Goal: Task Accomplishment & Management: Manage account settings

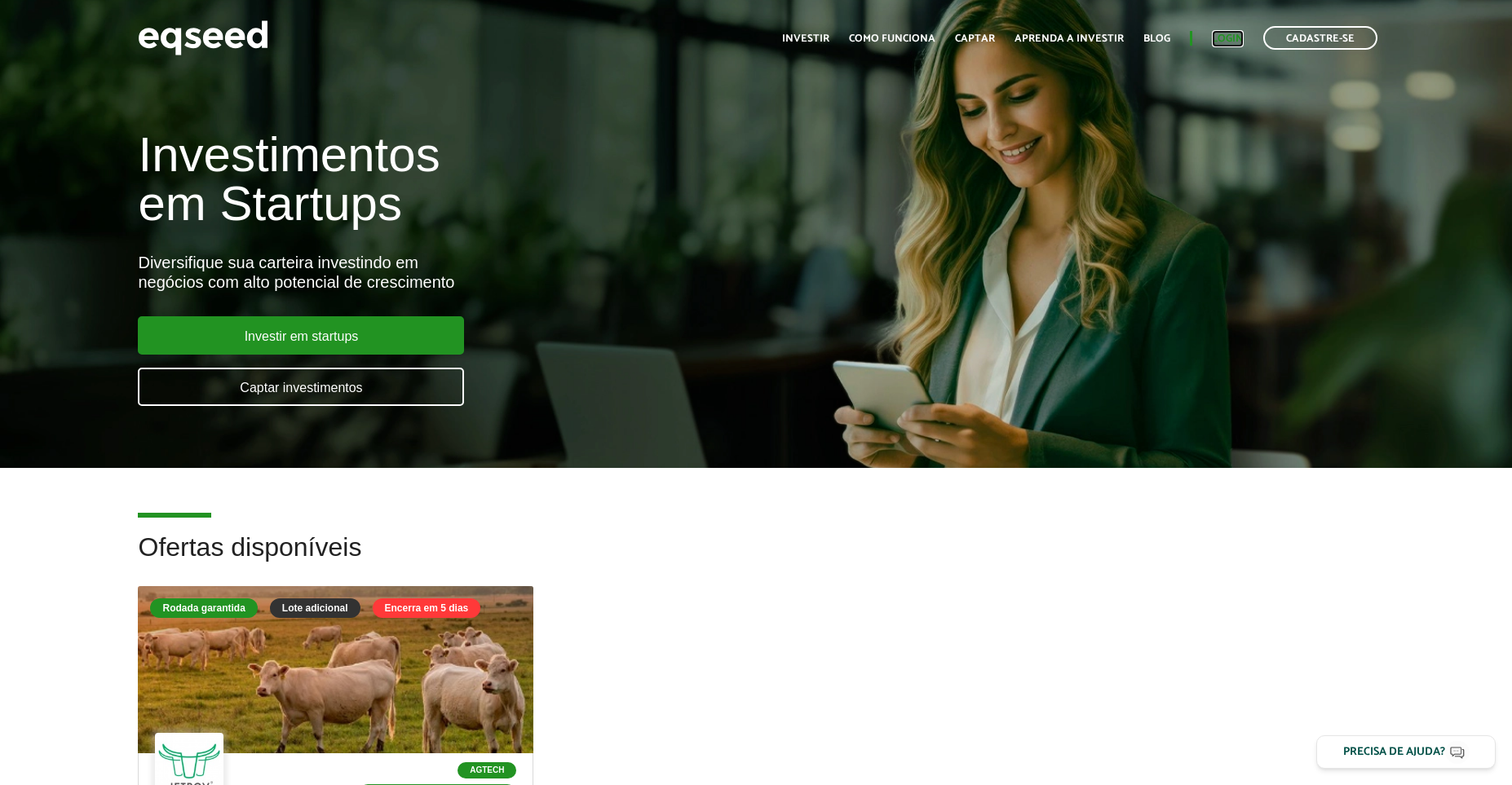
click at [1234, 37] on link "Login" at bounding box center [1227, 38] width 32 height 11
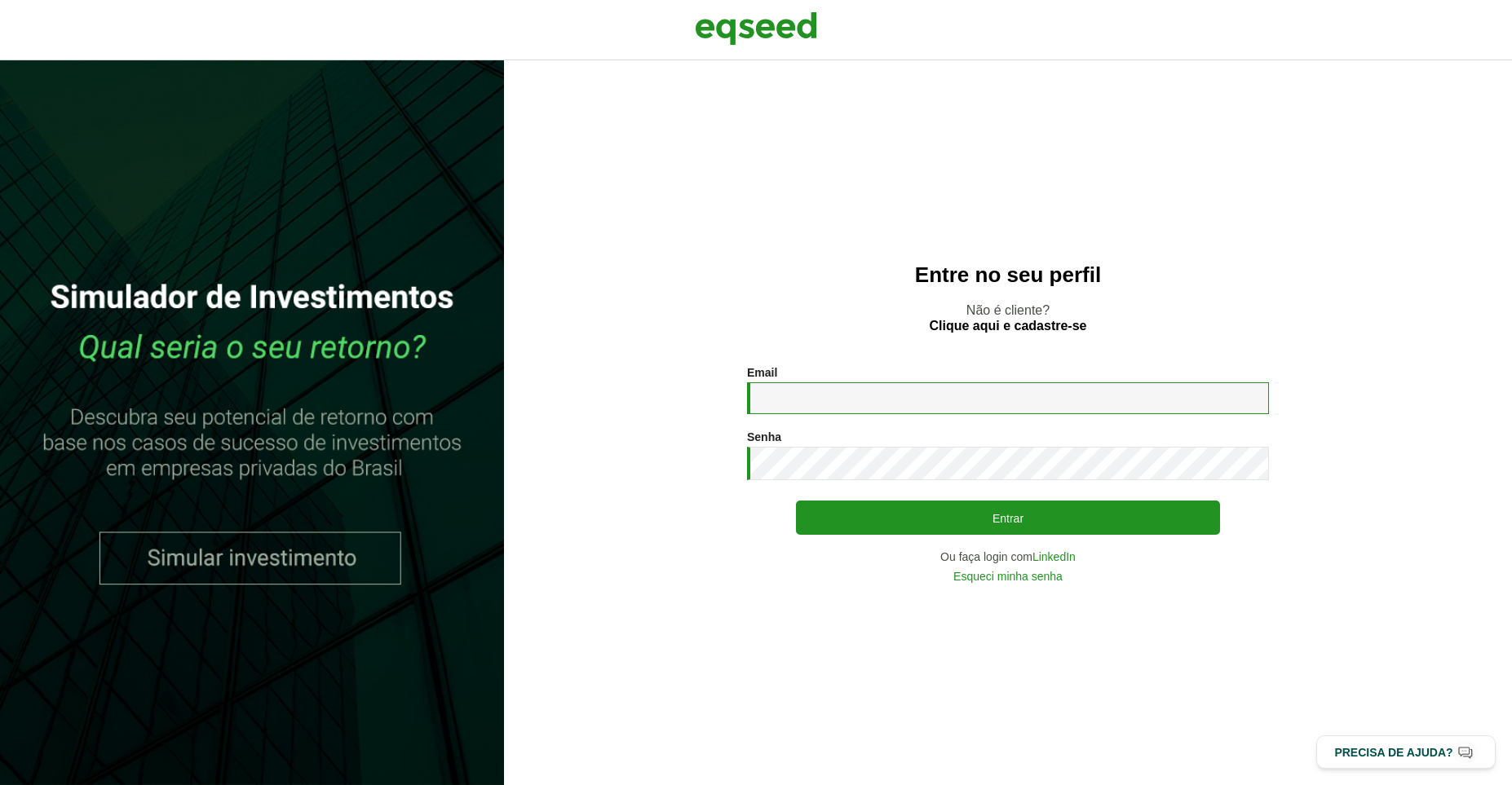
type input "**********"
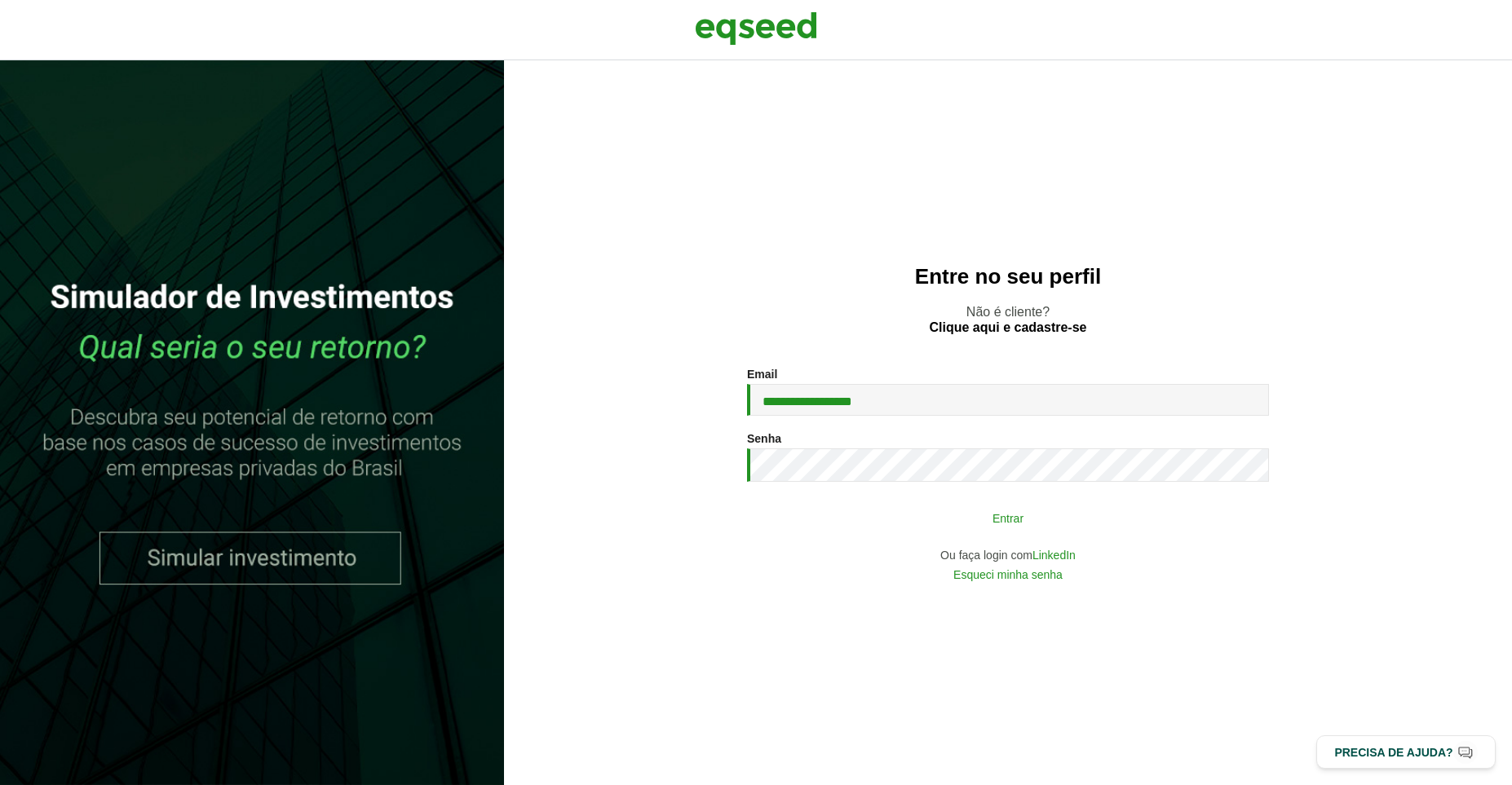
click at [961, 526] on button "Entrar" at bounding box center [1008, 518] width 424 height 31
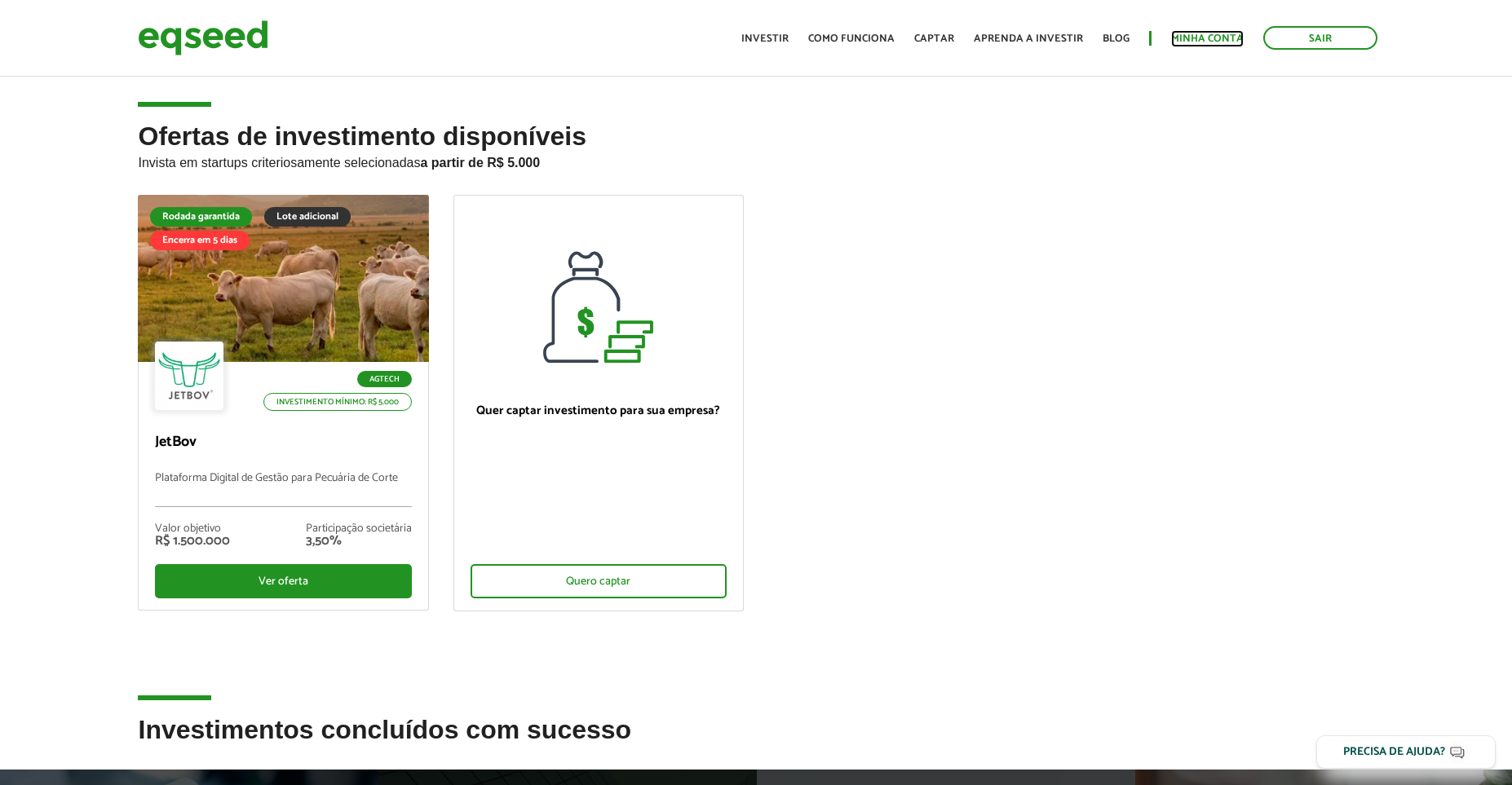
click at [1219, 44] on link "Minha conta" at bounding box center [1207, 38] width 73 height 11
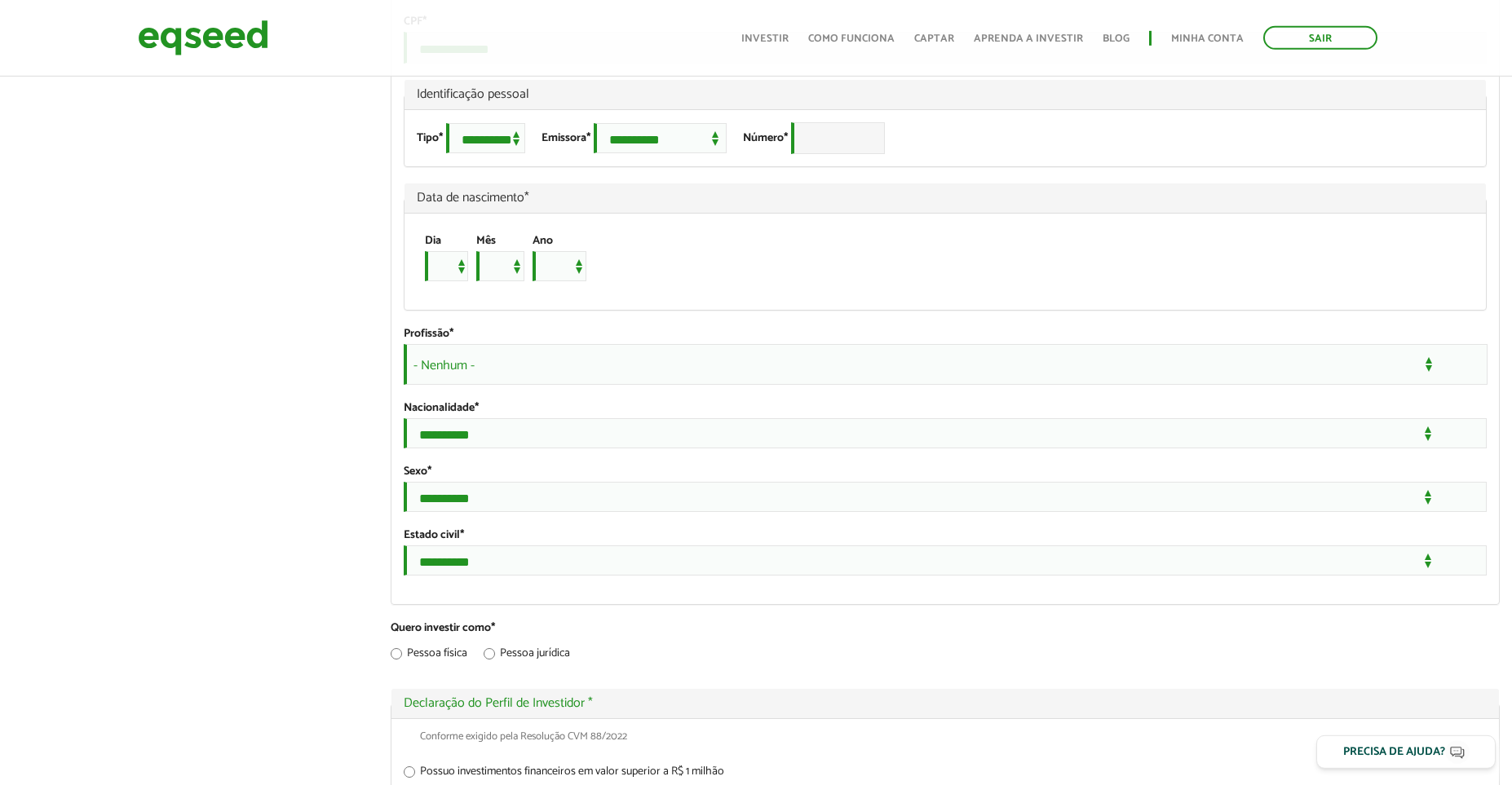
scroll to position [1576, 0]
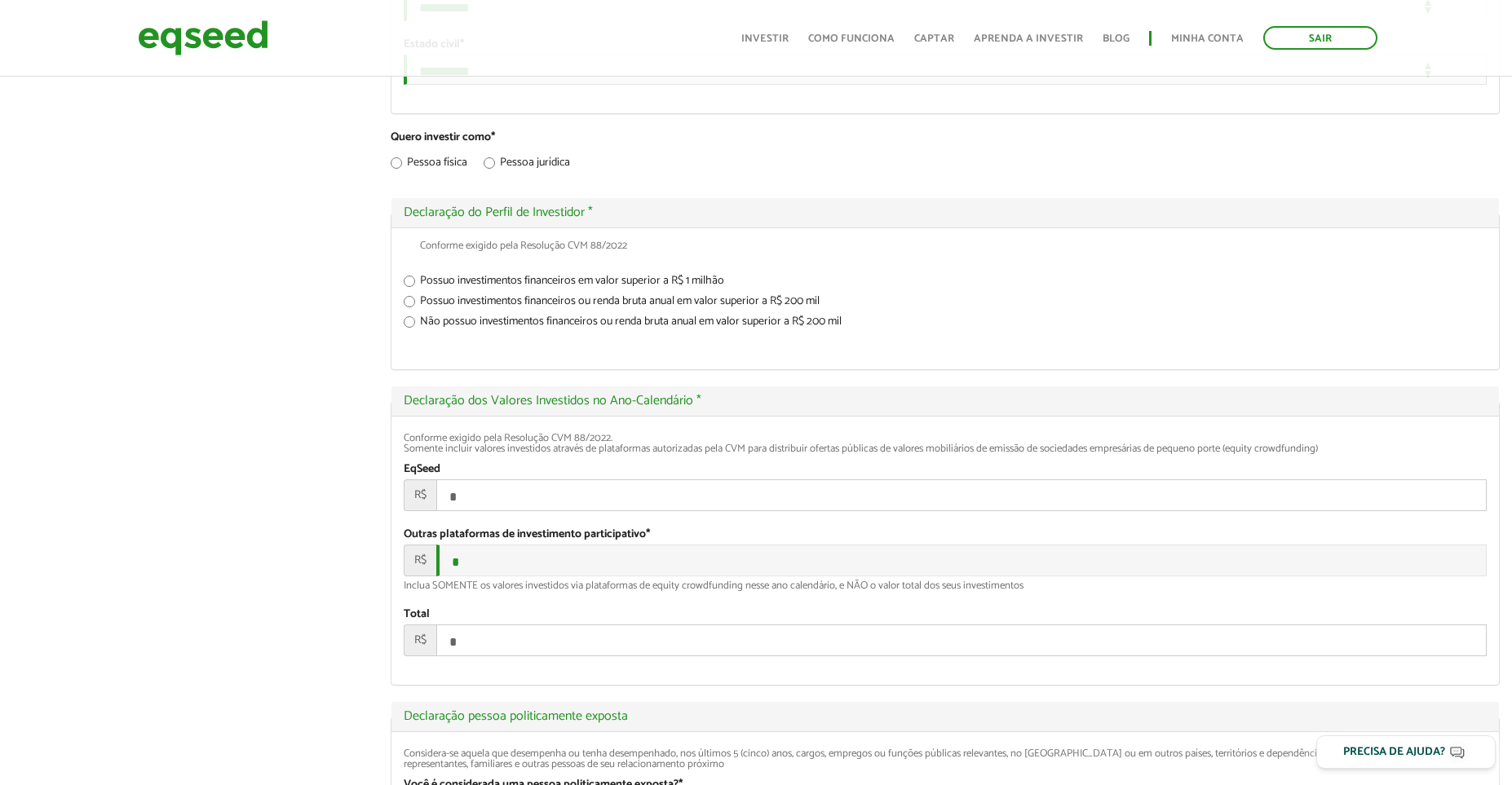
drag, startPoint x: 402, startPoint y: 559, endPoint x: 1335, endPoint y: 570, distance: 933.1
click at [1335, 570] on div "Conforme exigido pela Resolução CVM 88/2022. Somente incluir valores investidos…" at bounding box center [945, 551] width 1109 height 268
click at [631, 511] on div "EqSeed R$ *" at bounding box center [945, 487] width 1083 height 49
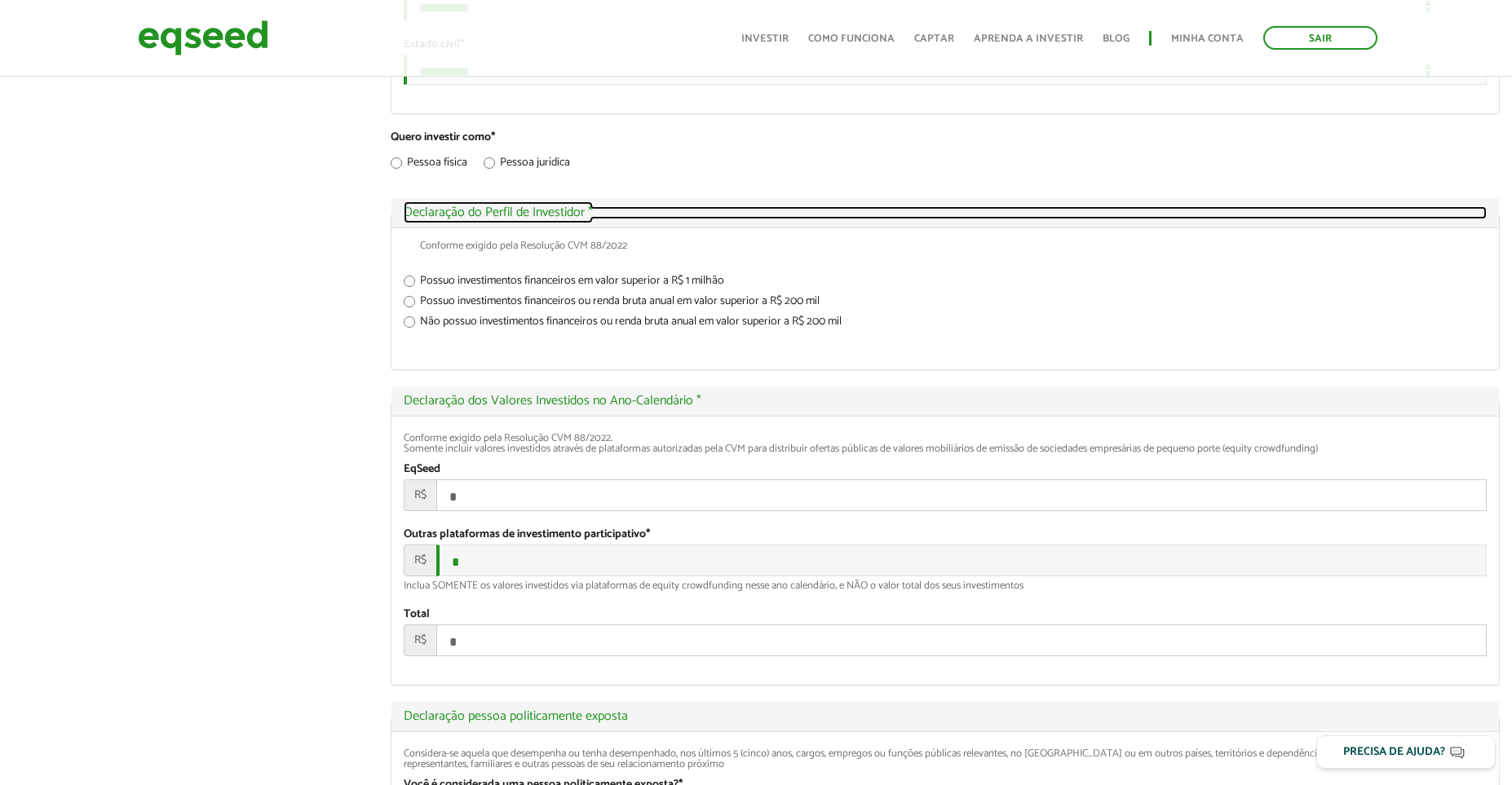
click at [465, 220] on link "Ocultar Declaração do Perfil de Investidor *" at bounding box center [945, 212] width 1083 height 13
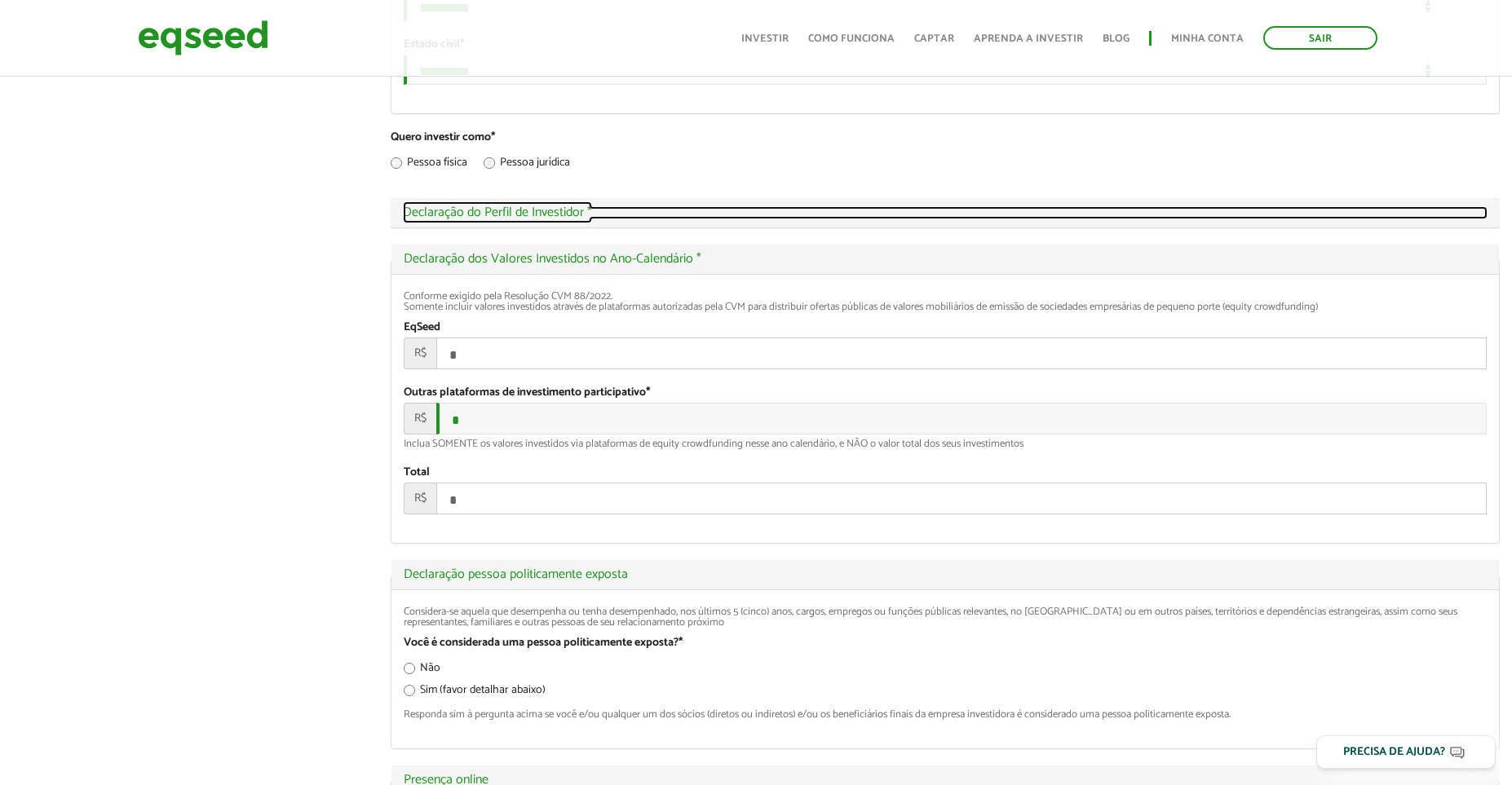
click at [468, 220] on link "Exibir Declaração do Perfil de Investidor *" at bounding box center [945, 212] width 1085 height 13
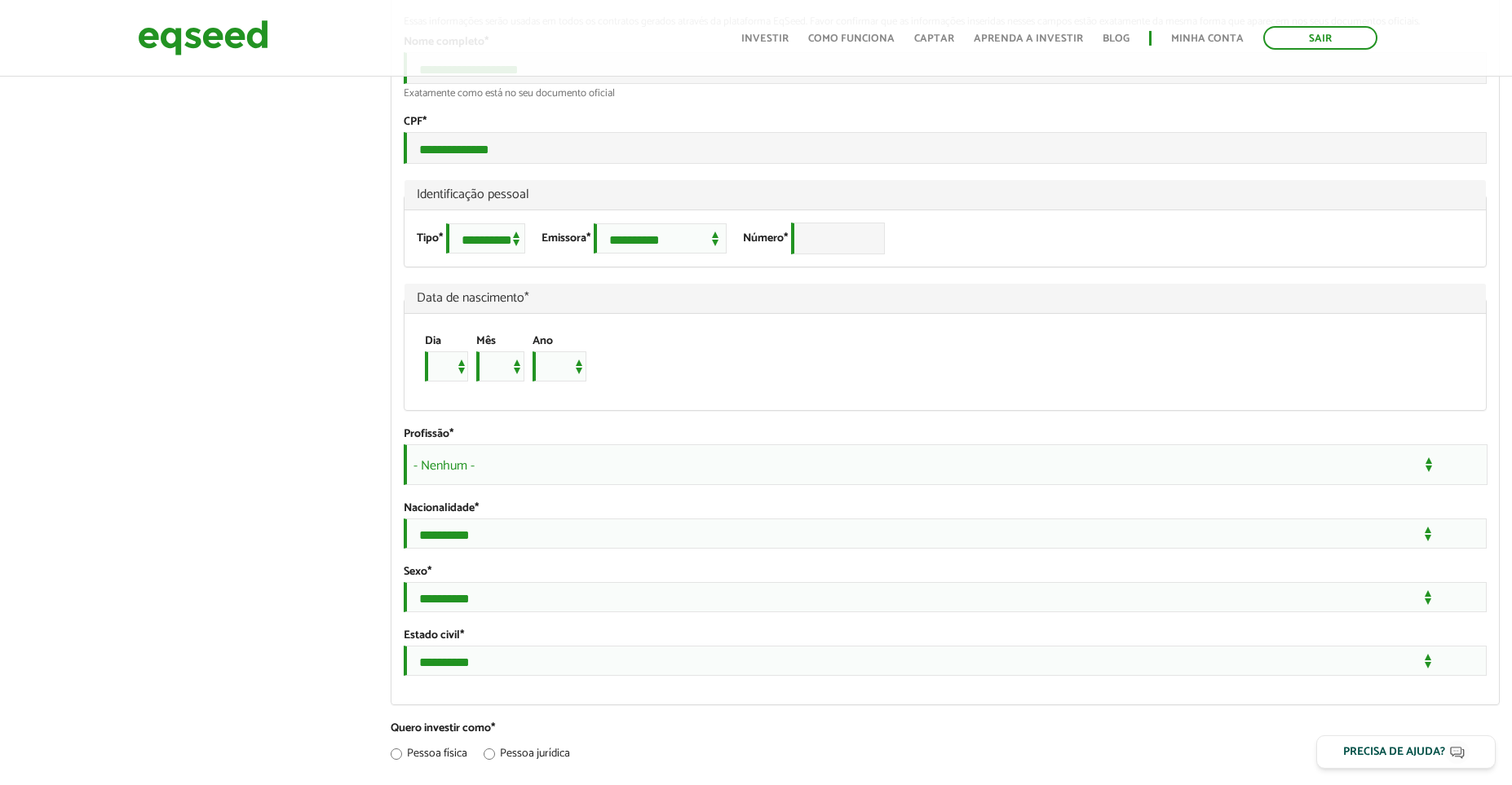
scroll to position [266, 0]
